Goal: Book appointment/travel/reservation

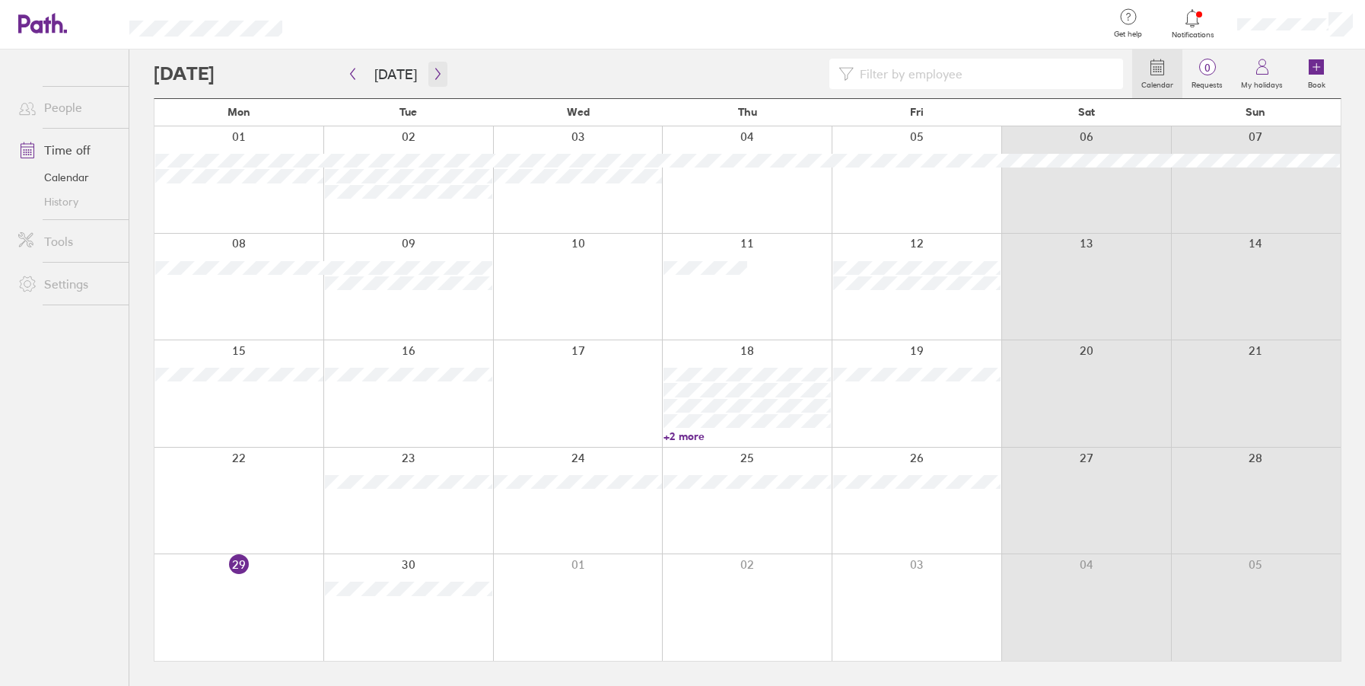
click at [432, 72] on icon "button" at bounding box center [437, 74] width 11 height 12
click at [915, 303] on div at bounding box center [917, 287] width 170 height 107
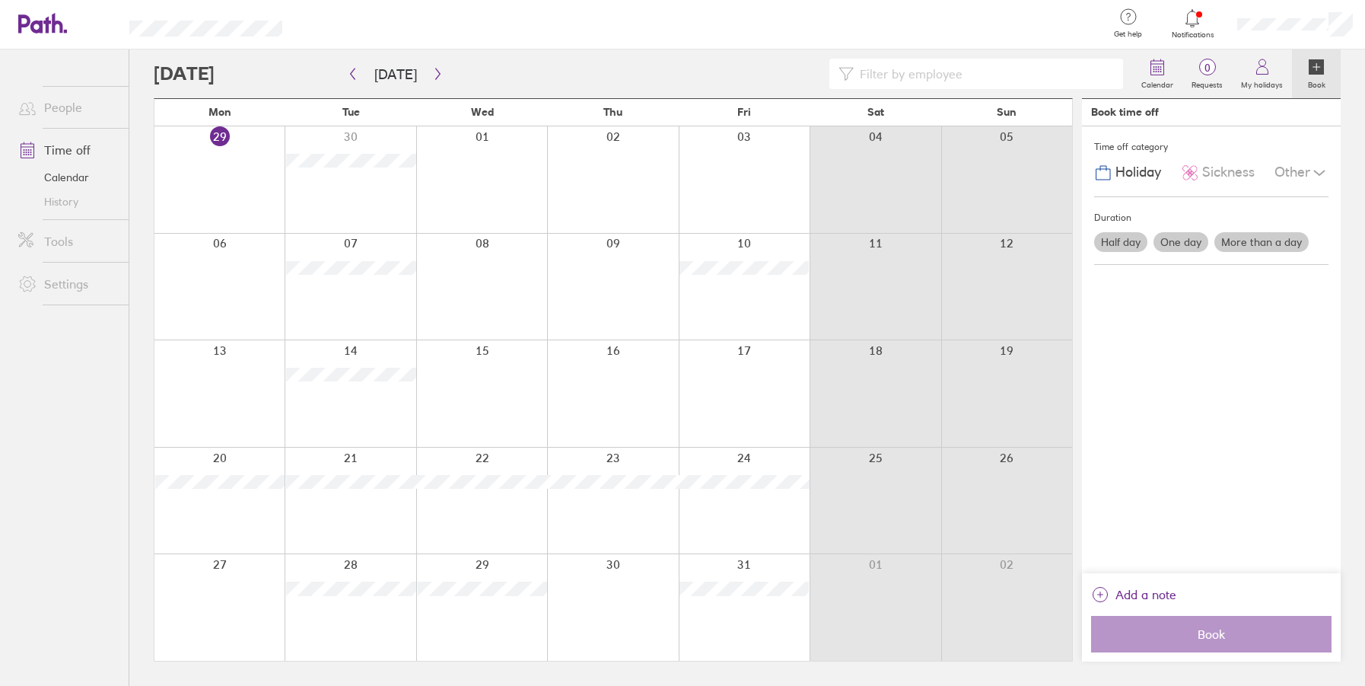
click at [1199, 243] on label "One day" at bounding box center [1180, 242] width 55 height 20
click at [0, 0] on input "One day" at bounding box center [0, 0] width 0 height 0
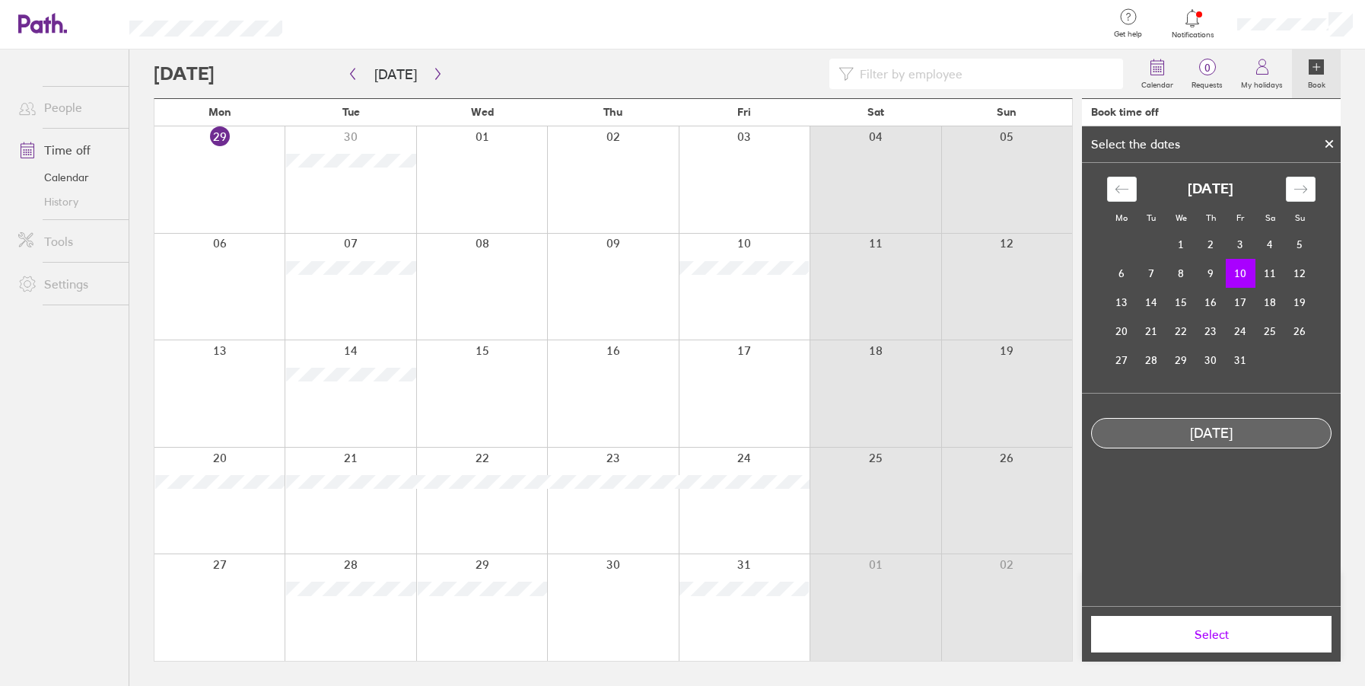
click at [1197, 635] on span "Select" at bounding box center [1211, 634] width 219 height 14
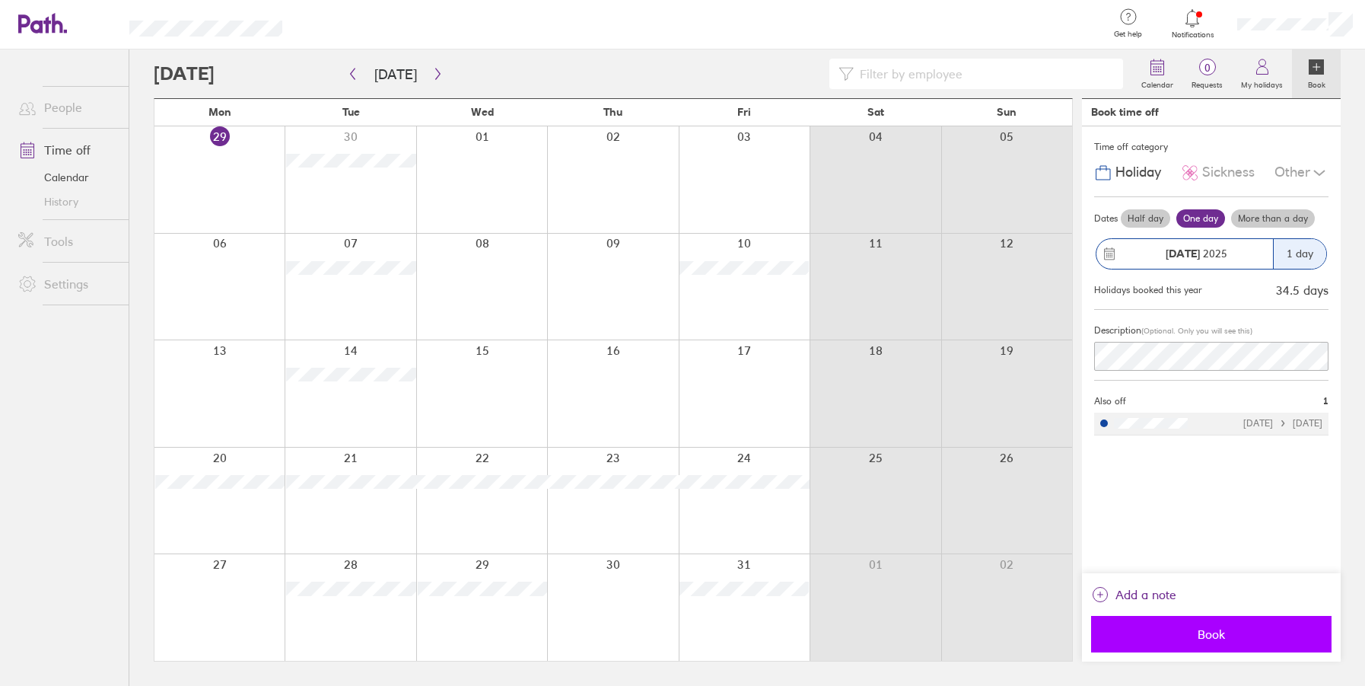
click at [1196, 635] on span "Book" at bounding box center [1211, 634] width 219 height 14
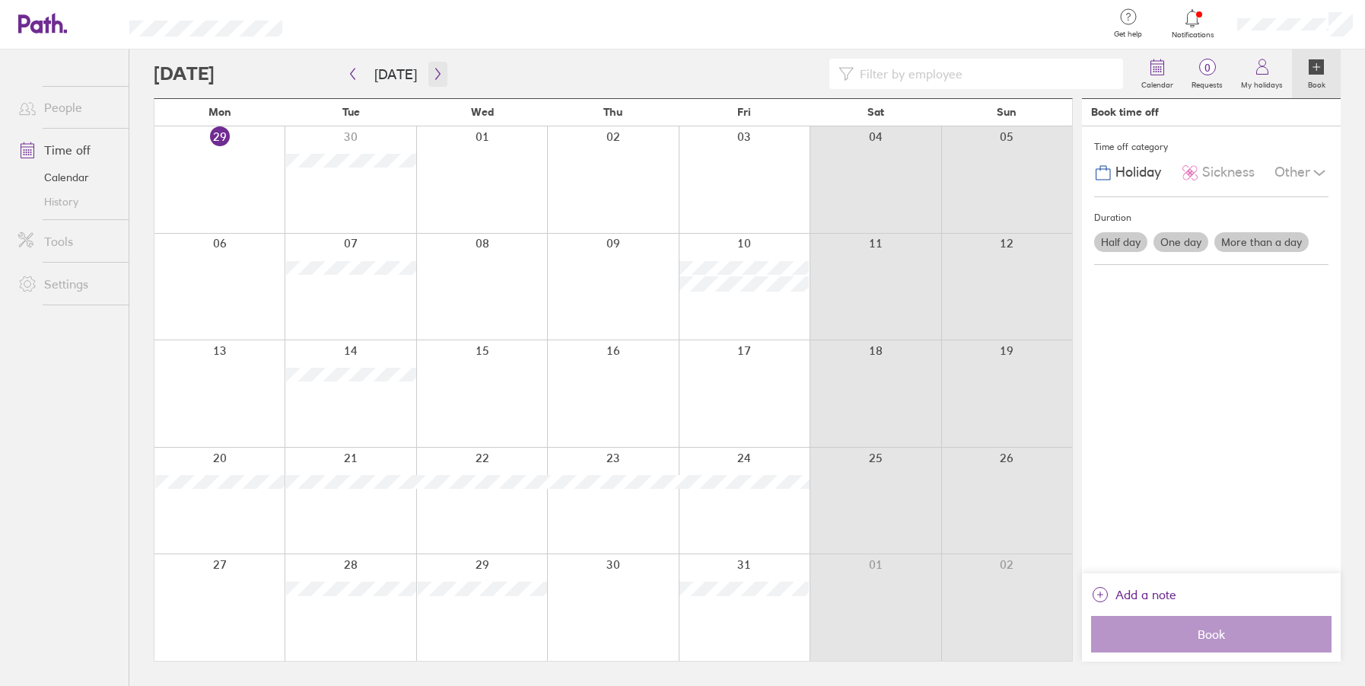
click at [432, 75] on icon "button" at bounding box center [437, 74] width 11 height 12
click at [435, 70] on icon "button" at bounding box center [437, 74] width 11 height 12
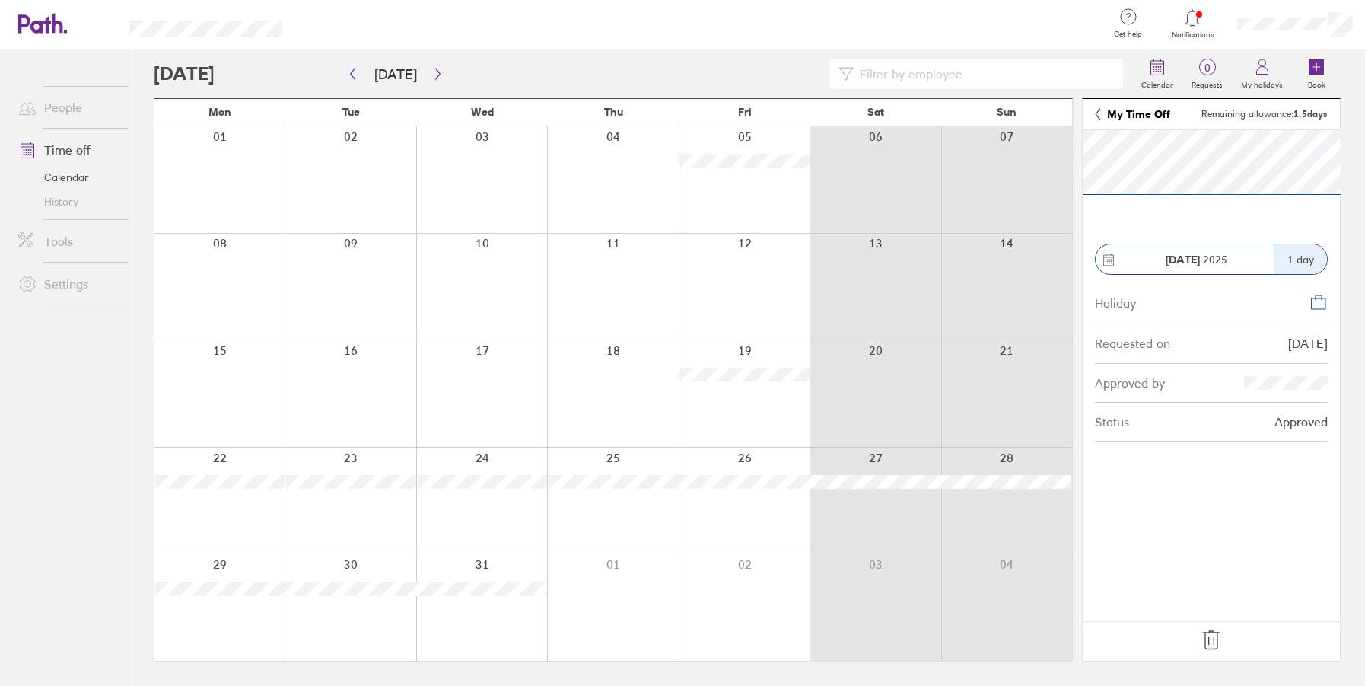
click at [1100, 112] on icon at bounding box center [1098, 114] width 6 height 12
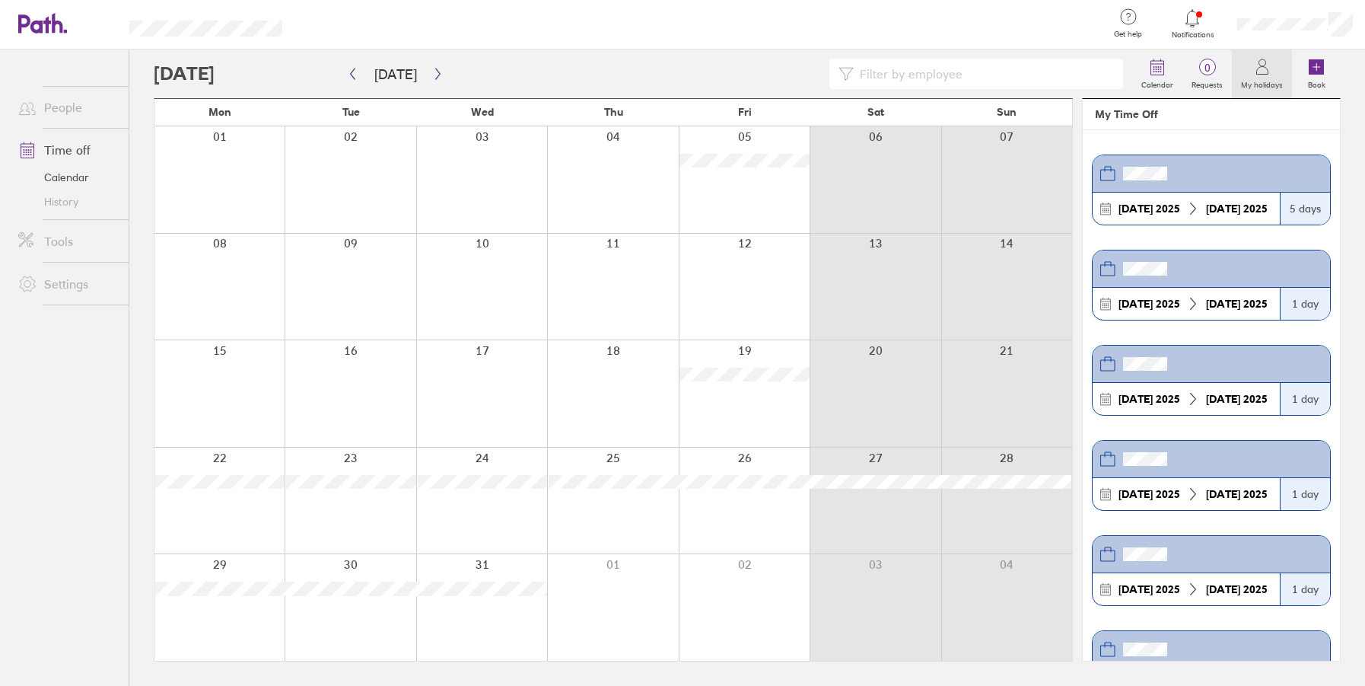
click at [62, 175] on link "Calendar" at bounding box center [67, 177] width 122 height 24
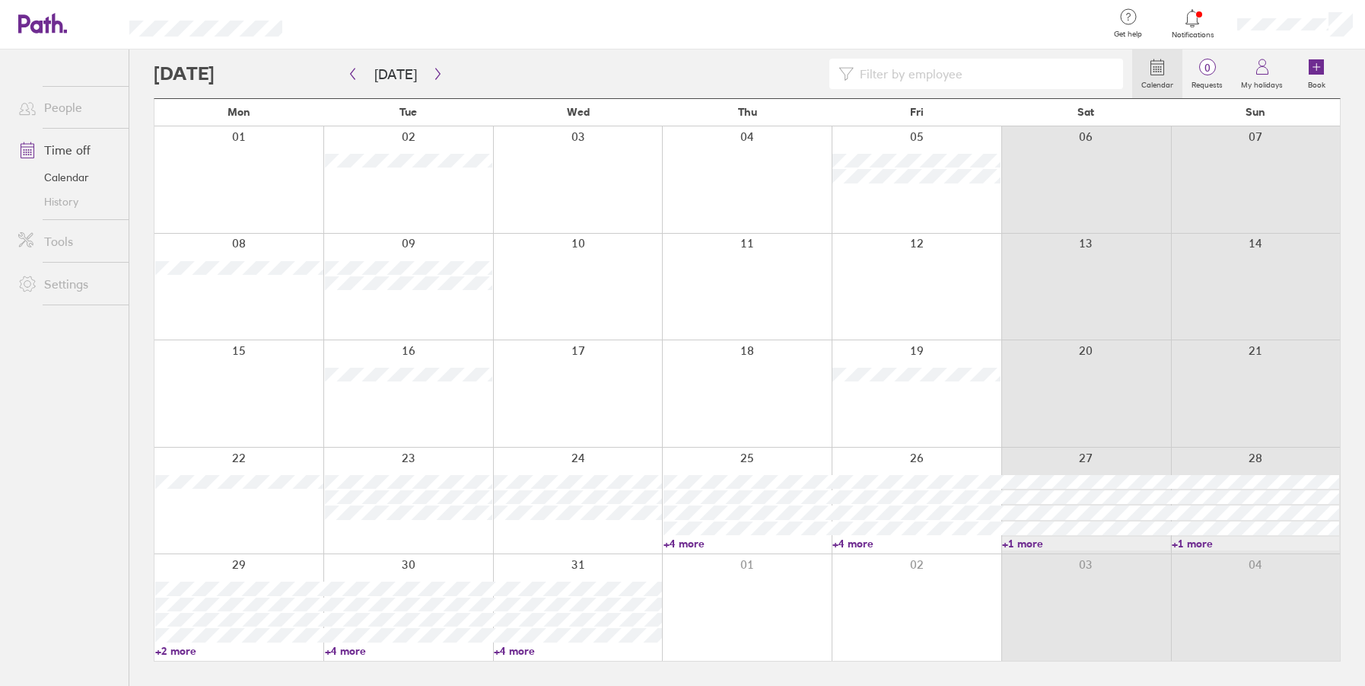
click at [243, 284] on div at bounding box center [238, 287] width 169 height 107
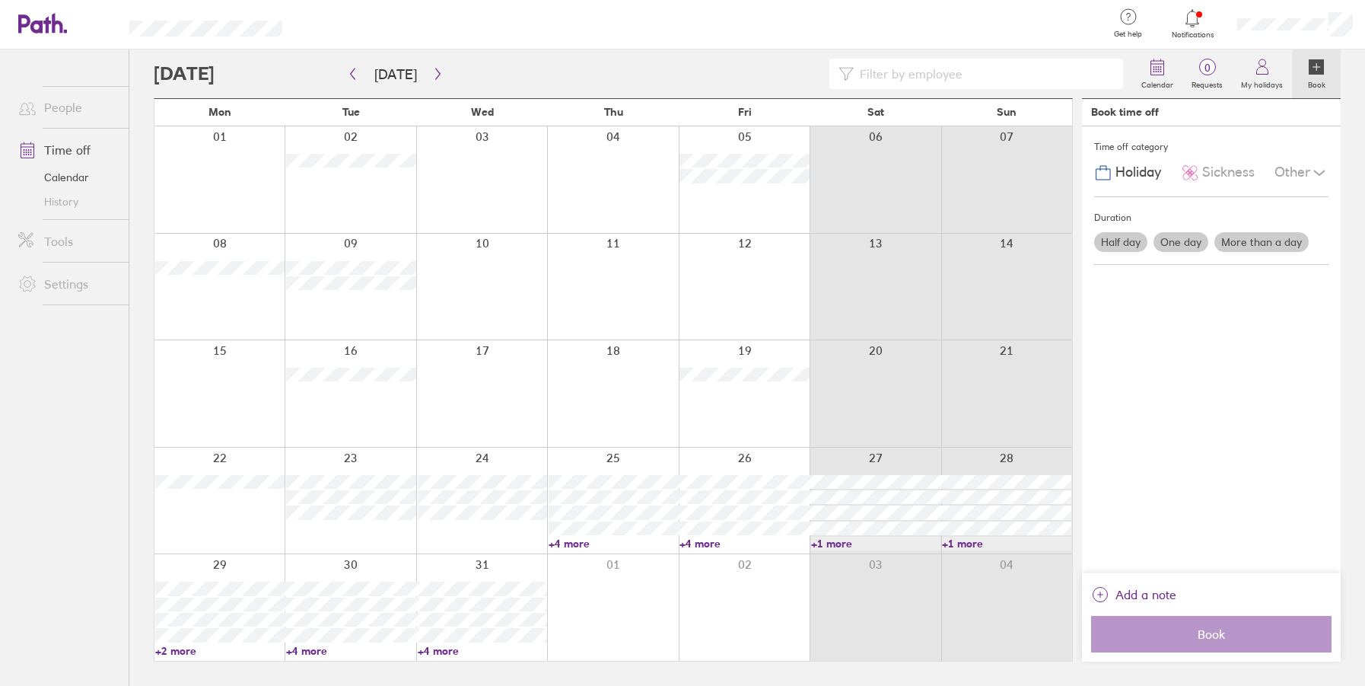
click at [1169, 243] on label "One day" at bounding box center [1180, 242] width 55 height 20
click at [0, 0] on input "One day" at bounding box center [0, 0] width 0 height 0
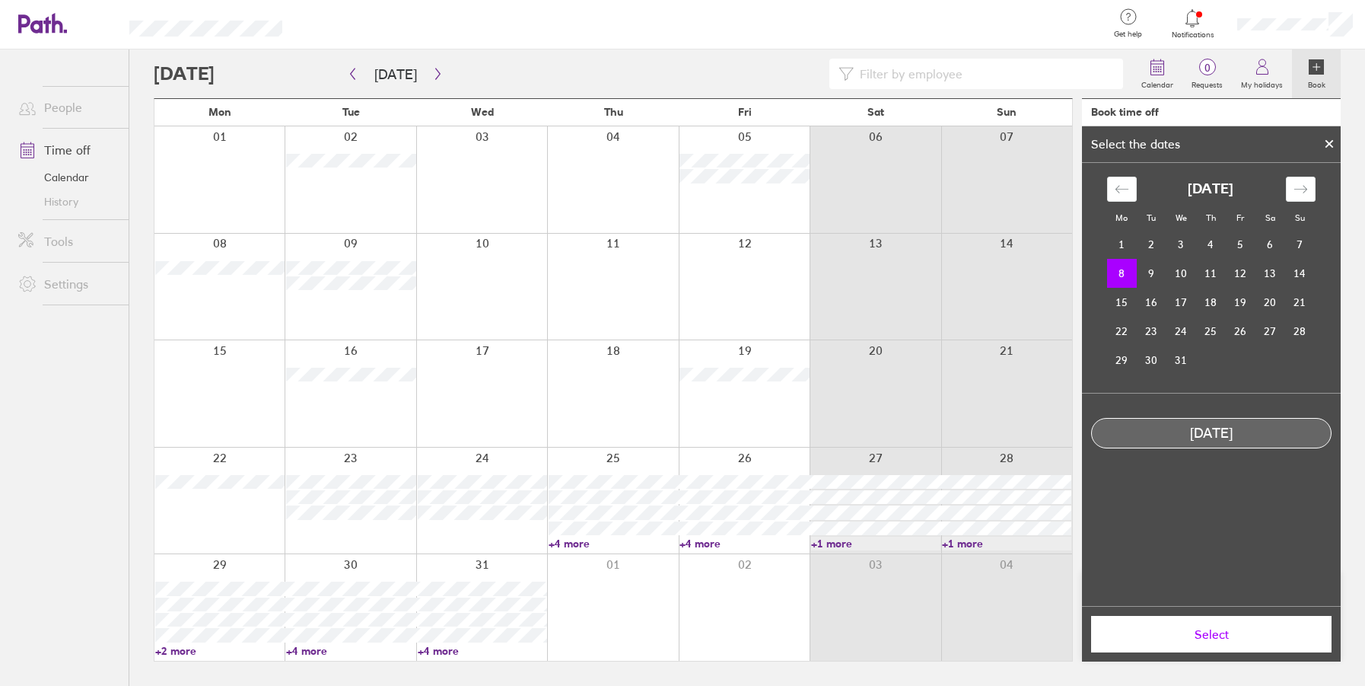
click at [1198, 636] on span "Select" at bounding box center [1211, 634] width 219 height 14
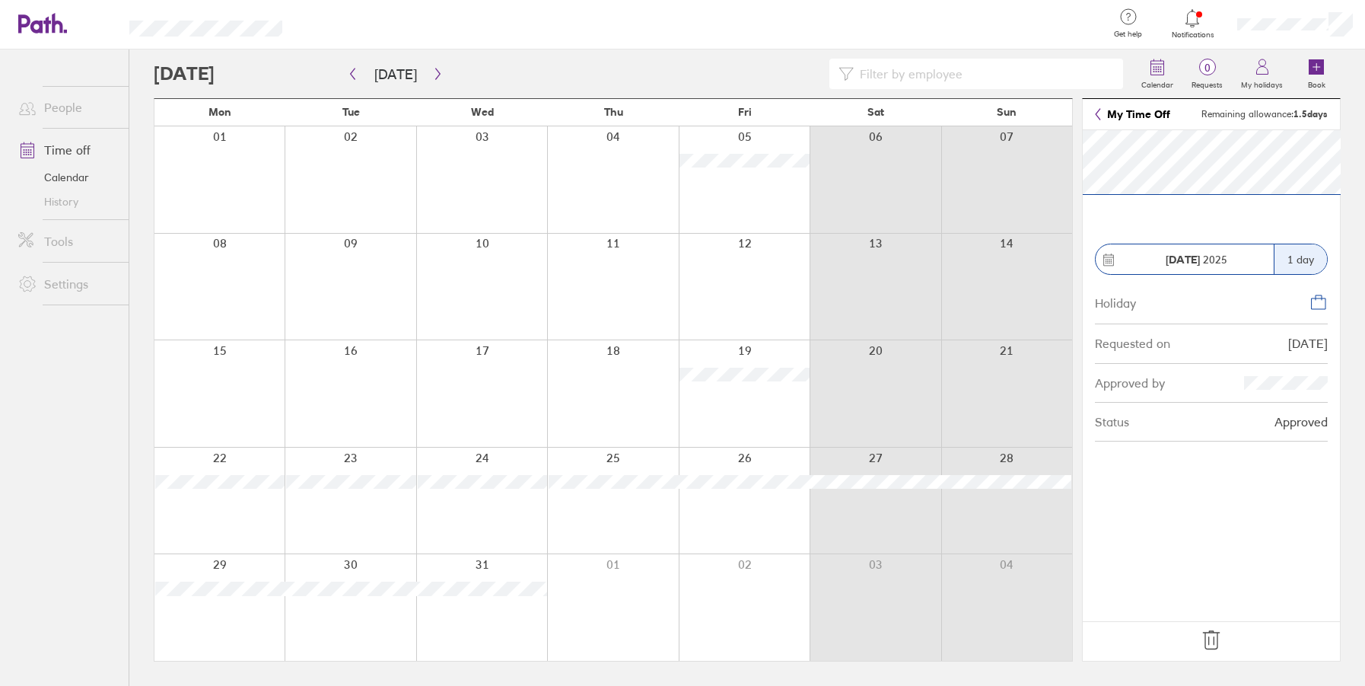
click at [1210, 631] on icon at bounding box center [1211, 640] width 24 height 24
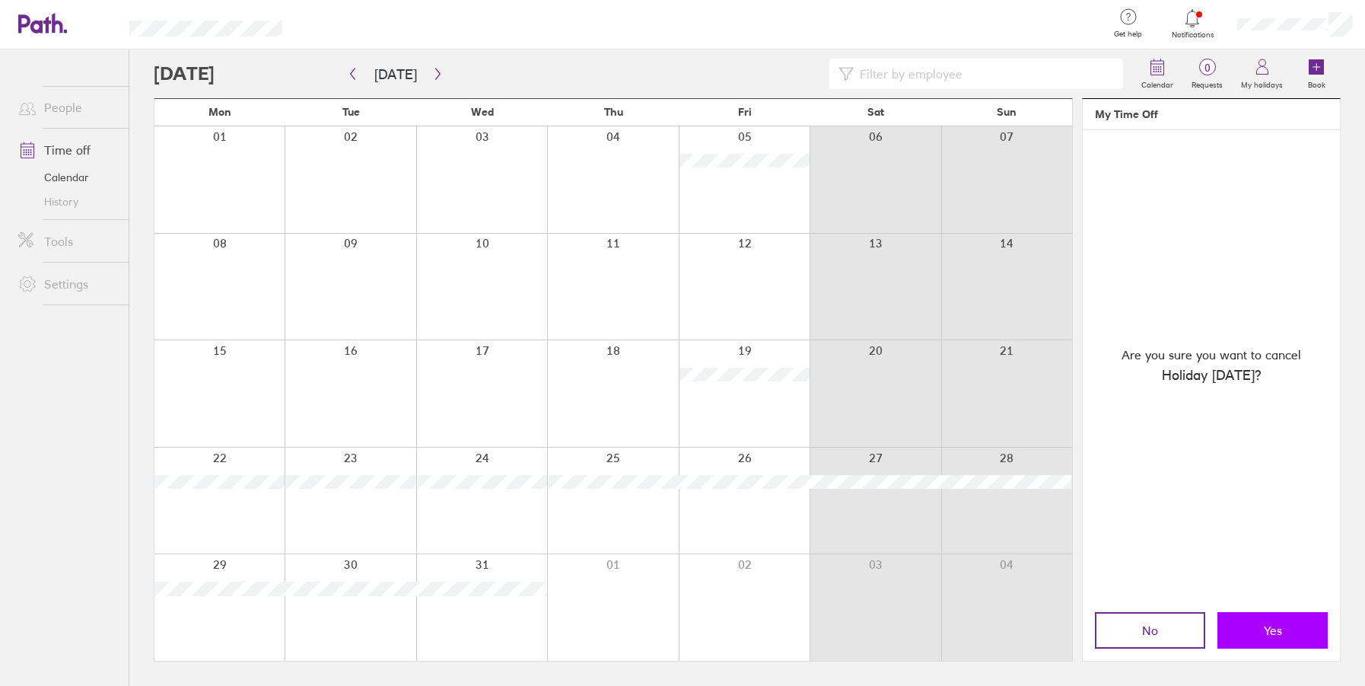
click at [1250, 637] on button "Yes" at bounding box center [1272, 630] width 110 height 37
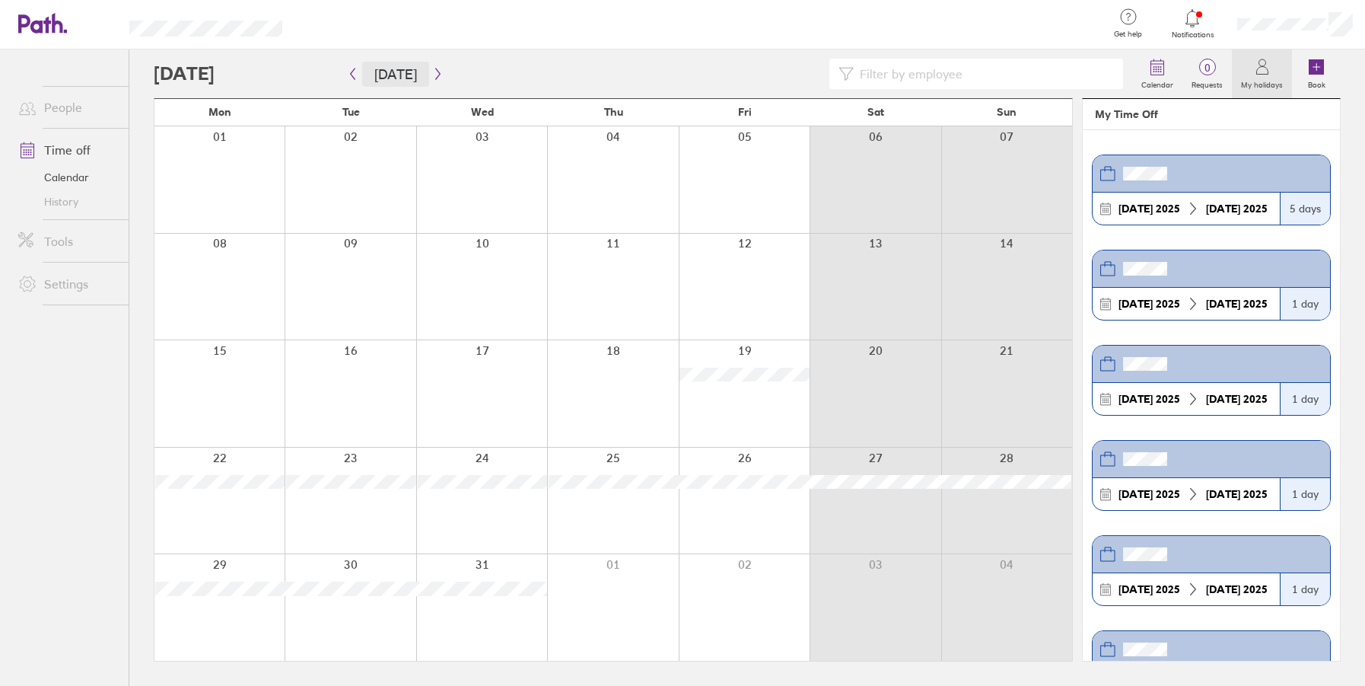
click at [397, 77] on button "[DATE]" at bounding box center [395, 74] width 67 height 25
